Goal: Find specific page/section: Find specific page/section

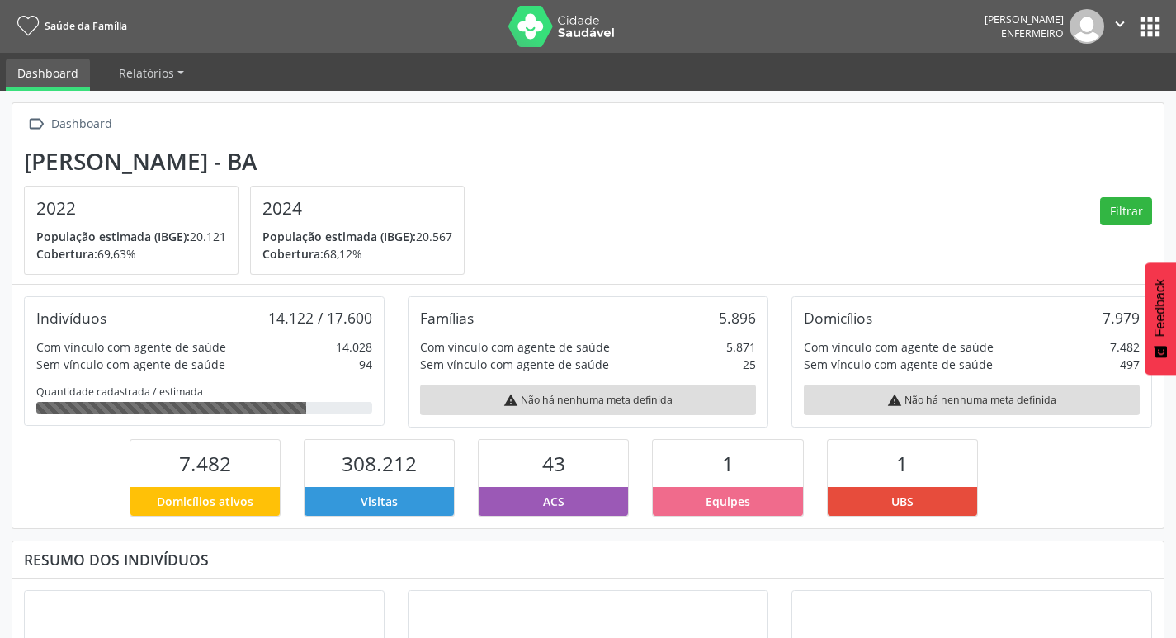
click at [1146, 21] on button "apps" at bounding box center [1150, 26] width 29 height 29
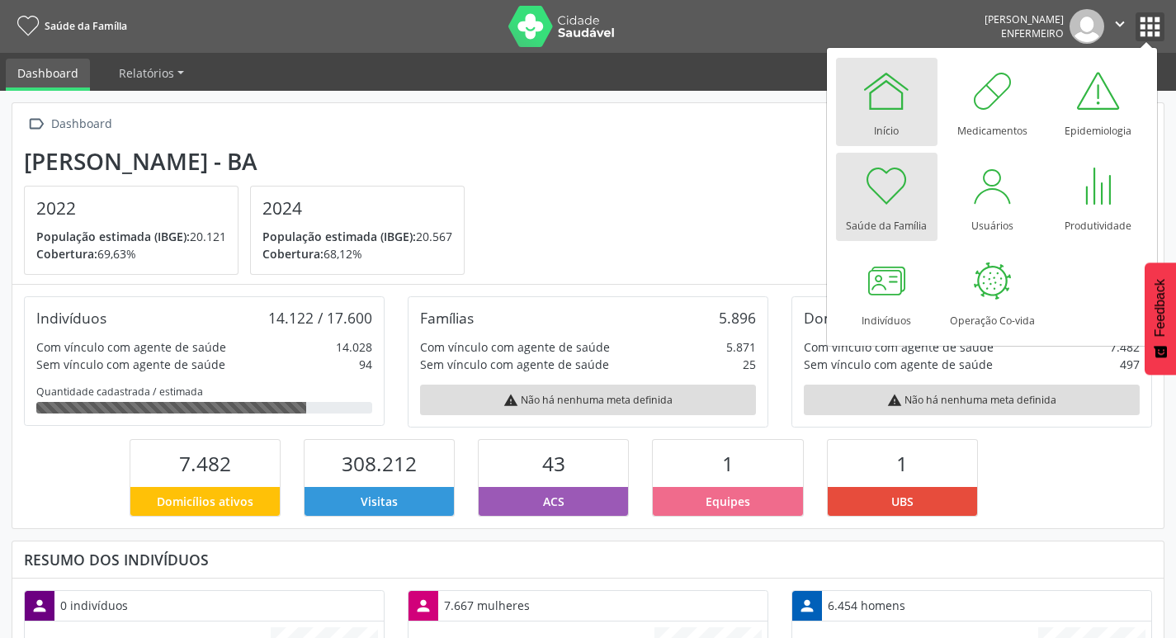
scroll to position [274, 384]
click at [910, 203] on div at bounding box center [887, 186] width 50 height 50
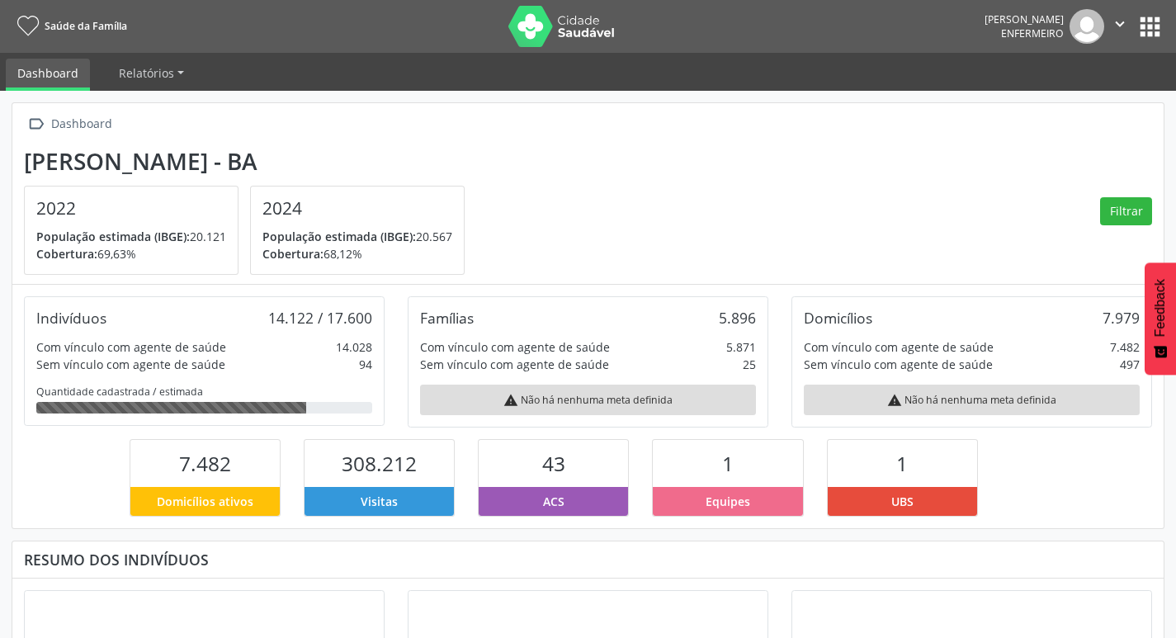
click at [1158, 25] on button "apps" at bounding box center [1150, 26] width 29 height 29
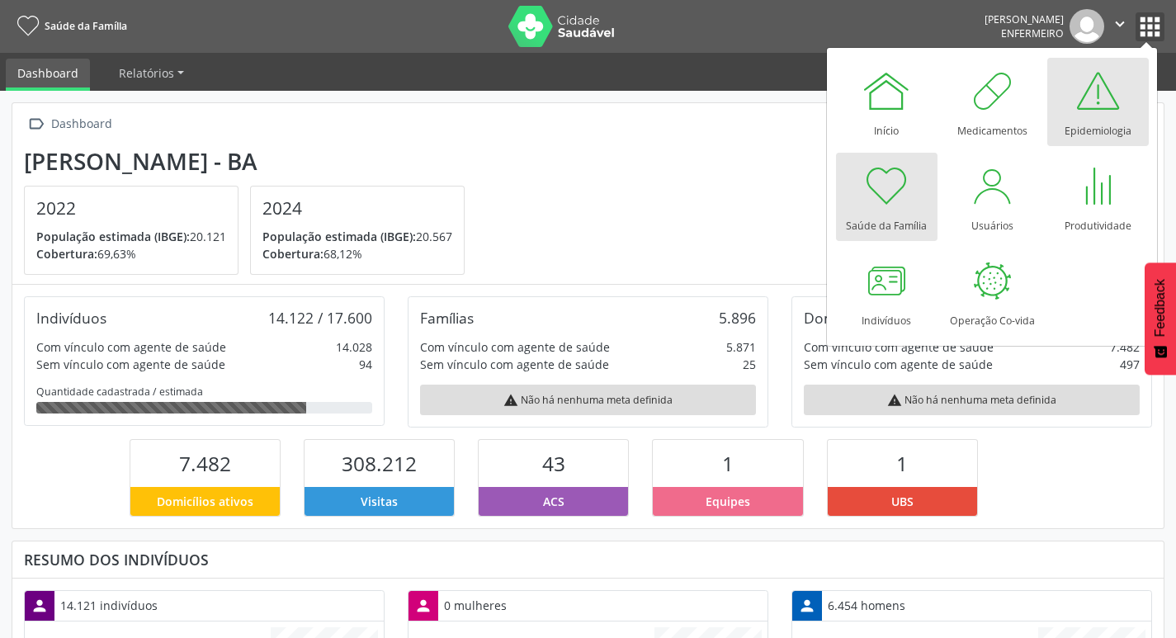
scroll to position [274, 384]
click at [1104, 99] on div at bounding box center [1098, 91] width 50 height 50
